Goal: Task Accomplishment & Management: Manage account settings

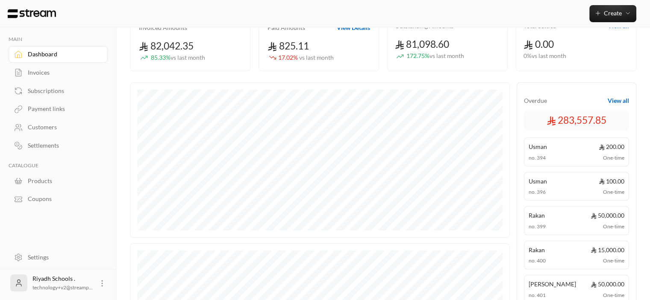
scroll to position [76, 0]
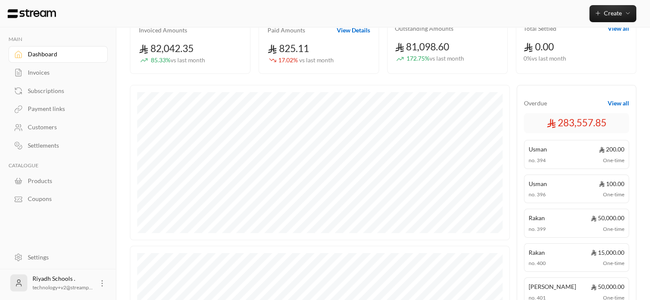
click at [44, 68] on div "Invoices" at bounding box center [62, 72] width 69 height 9
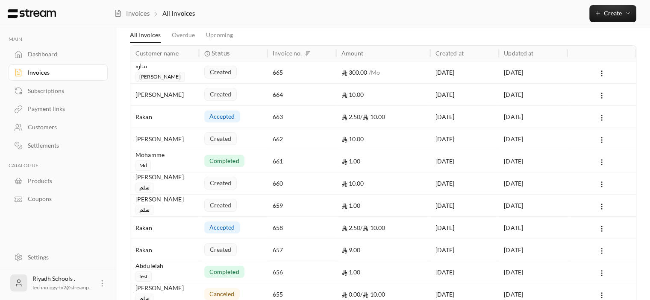
scroll to position [28, 0]
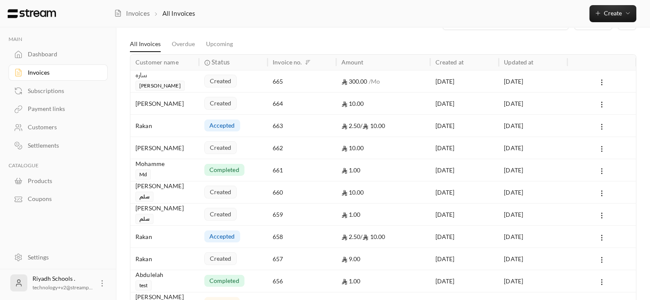
click at [42, 86] on link "Subscriptions" at bounding box center [58, 90] width 99 height 17
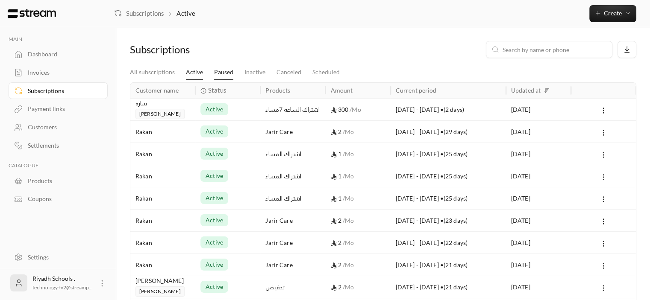
click at [221, 77] on link "Paused" at bounding box center [223, 72] width 19 height 15
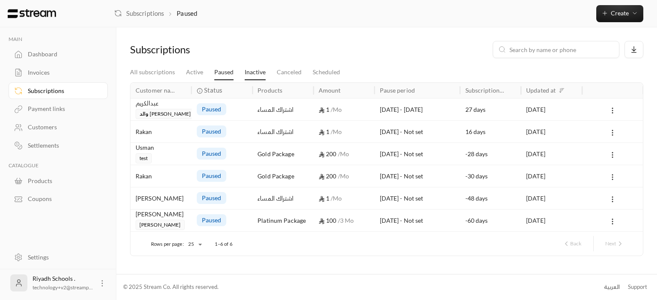
click at [247, 66] on link "Inactive" at bounding box center [254, 72] width 21 height 15
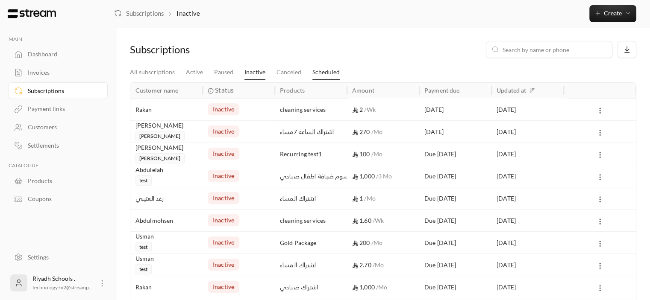
click at [321, 74] on link "Scheduled" at bounding box center [325, 72] width 27 height 15
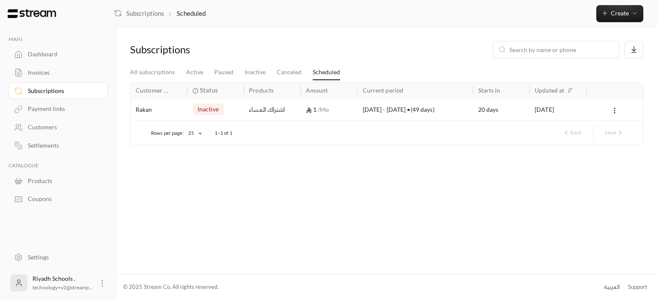
click at [150, 63] on div "Subscriptions" at bounding box center [386, 53] width 521 height 24
click at [155, 68] on link "All subscriptions" at bounding box center [152, 72] width 45 height 15
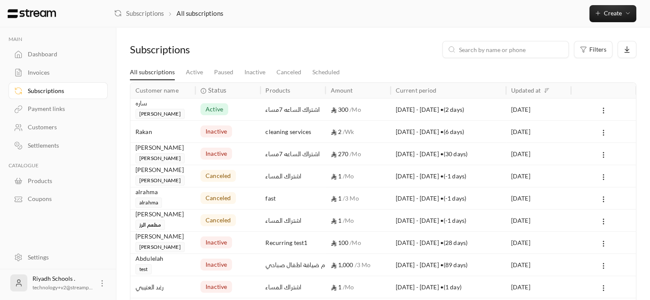
click at [52, 106] on div "Payment links" at bounding box center [62, 109] width 69 height 9
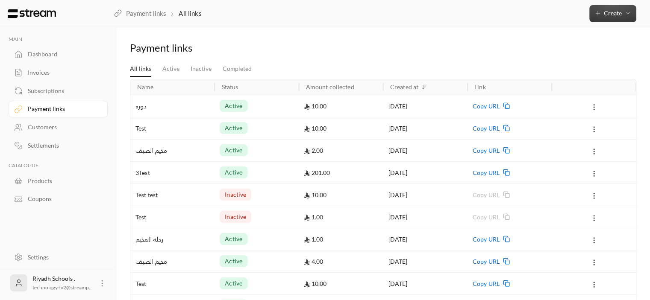
click at [617, 6] on button "Create" at bounding box center [612, 13] width 47 height 17
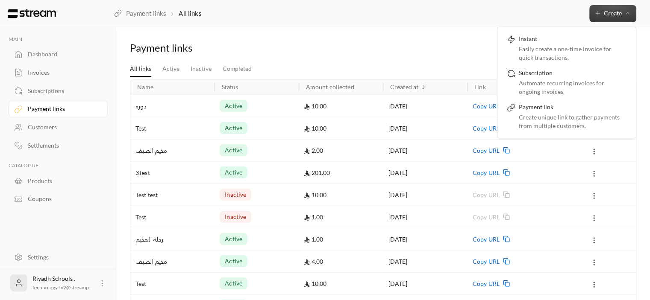
click at [48, 148] on div "Settlements" at bounding box center [62, 145] width 69 height 9
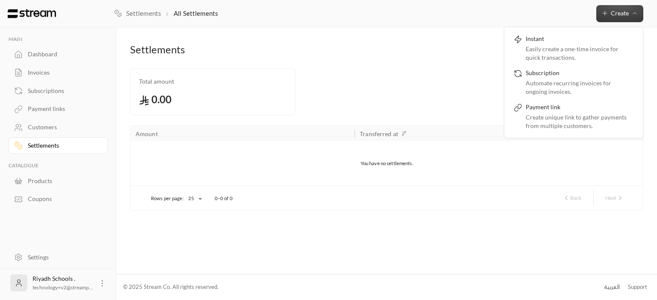
click at [383, 169] on div "You have no settlements." at bounding box center [386, 163] width 512 height 44
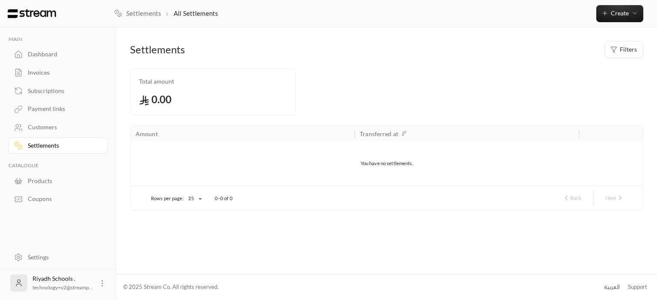
click at [389, 165] on div "You have no settlements." at bounding box center [386, 163] width 512 height 44
click at [55, 183] on div "Products" at bounding box center [62, 181] width 69 height 9
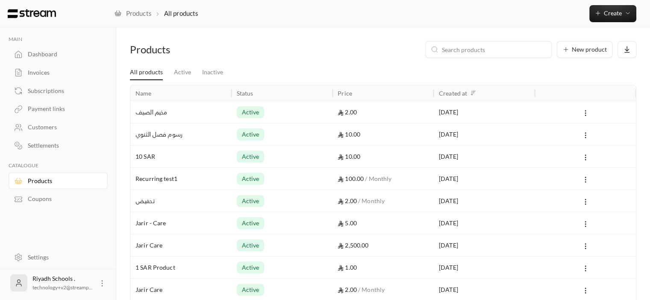
click at [170, 111] on div "مخيم الصيف" at bounding box center [180, 112] width 91 height 22
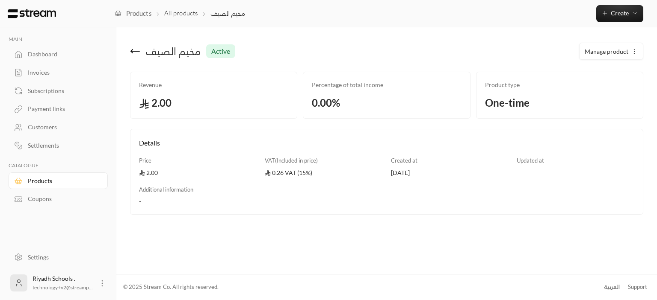
click at [94, 285] on div "Riyadh Schools . technology+v2@streamp..." at bounding box center [58, 283] width 99 height 27
click at [99, 284] on icon at bounding box center [102, 284] width 9 height 9
click at [98, 242] on div at bounding box center [328, 150] width 657 height 300
click at [639, 51] on button "Manage product" at bounding box center [610, 51] width 63 height 17
